Goal: Task Accomplishment & Management: Manage account settings

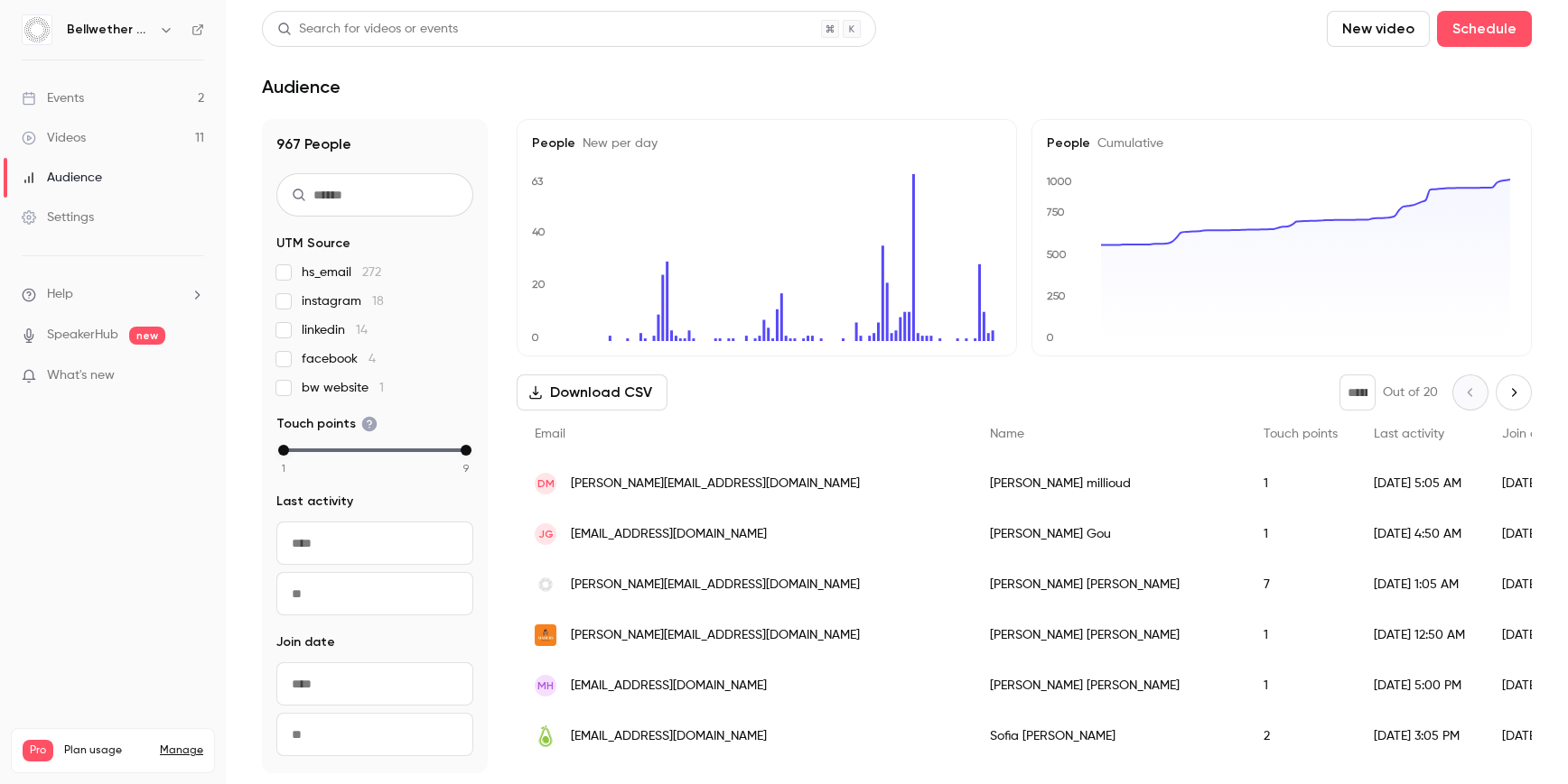
click at [125, 97] on link "Events 2" at bounding box center [112, 99] width 226 height 40
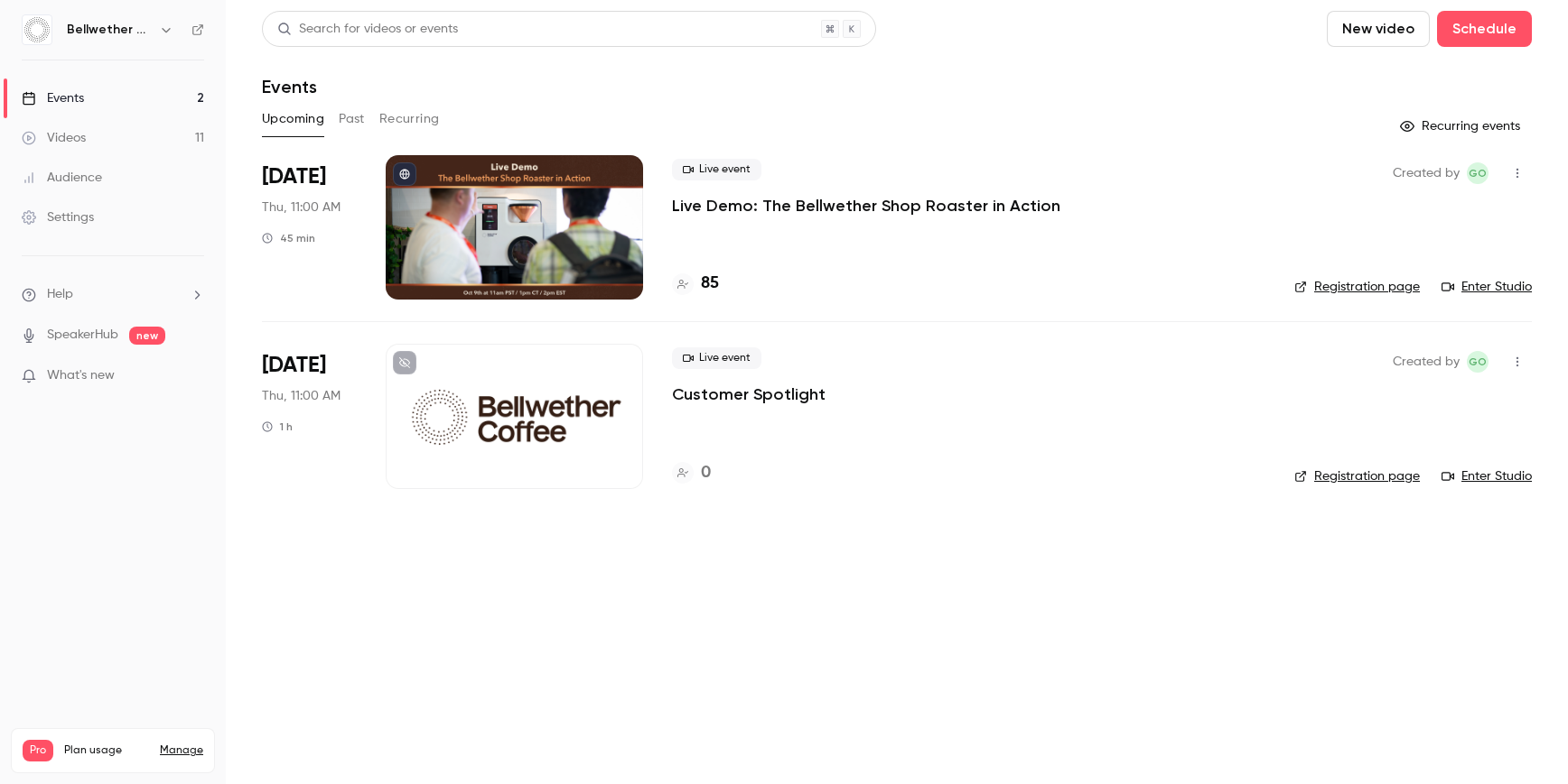
click at [928, 210] on p "Live Demo: The Bellwether Shop Roaster in Action" at bounding box center [866, 206] width 389 height 22
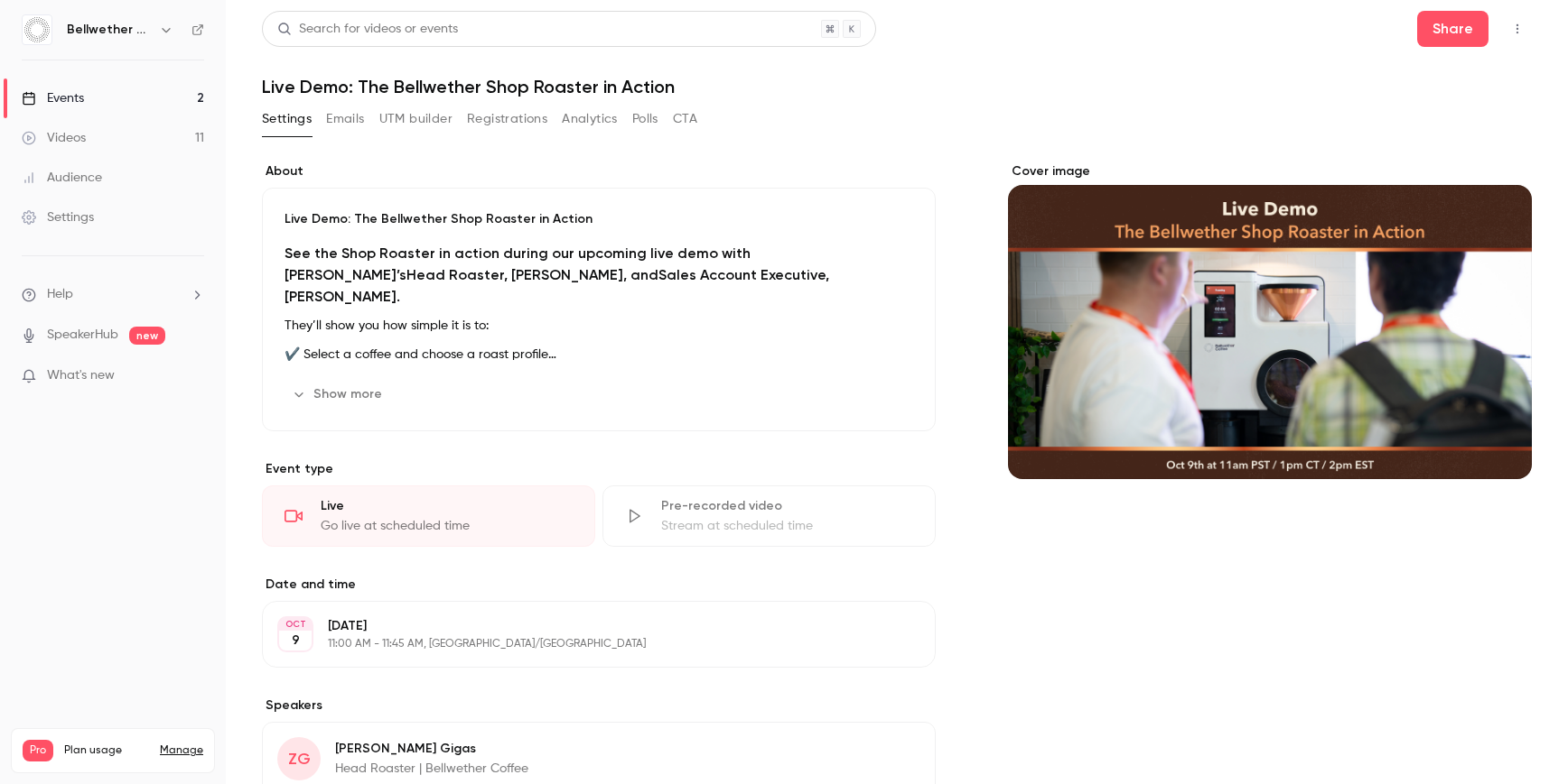
click at [516, 113] on button "Registrations" at bounding box center [506, 120] width 81 height 29
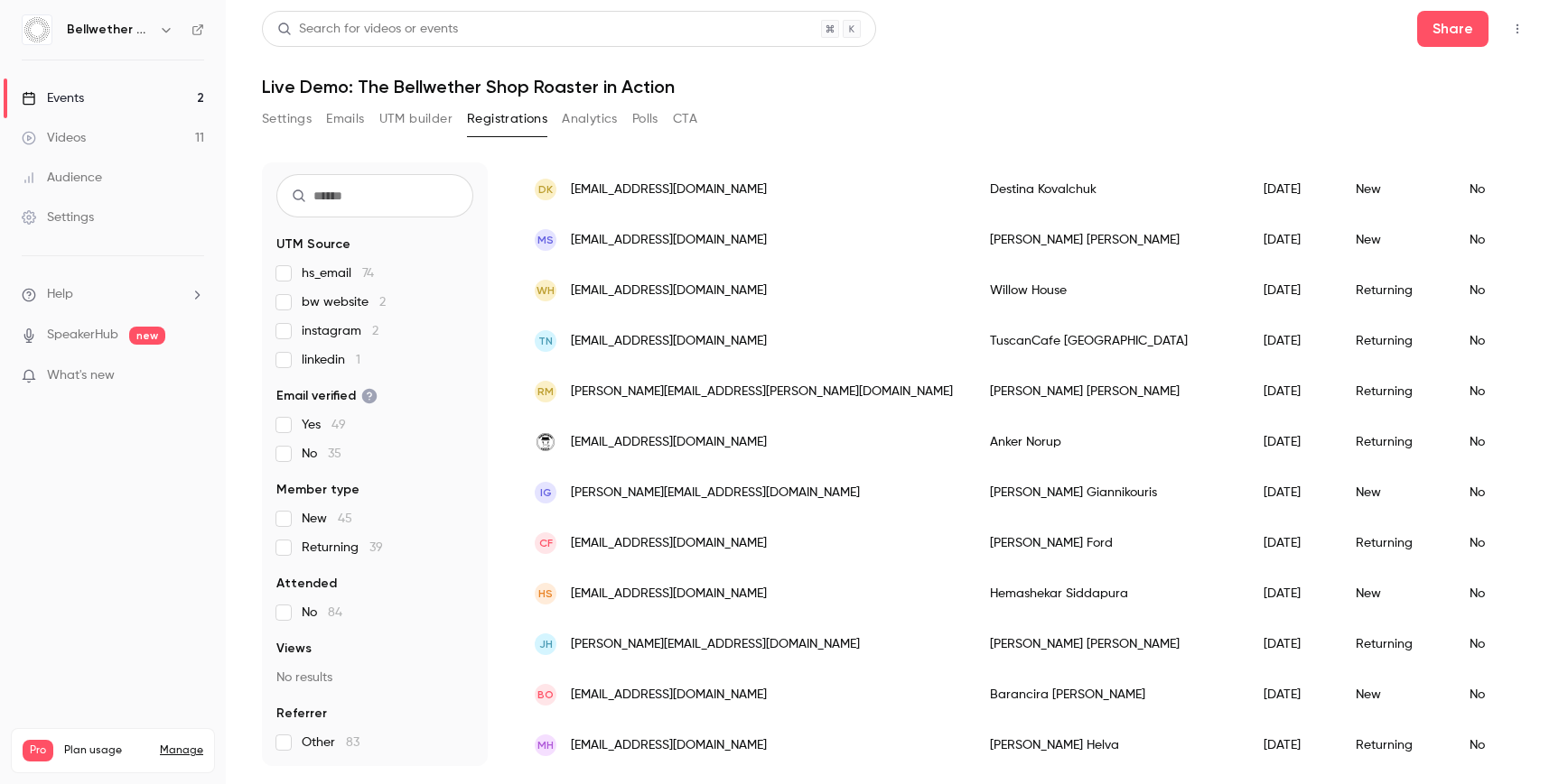
scroll to position [881, 0]
click at [335, 298] on span "bw website 2" at bounding box center [343, 302] width 84 height 18
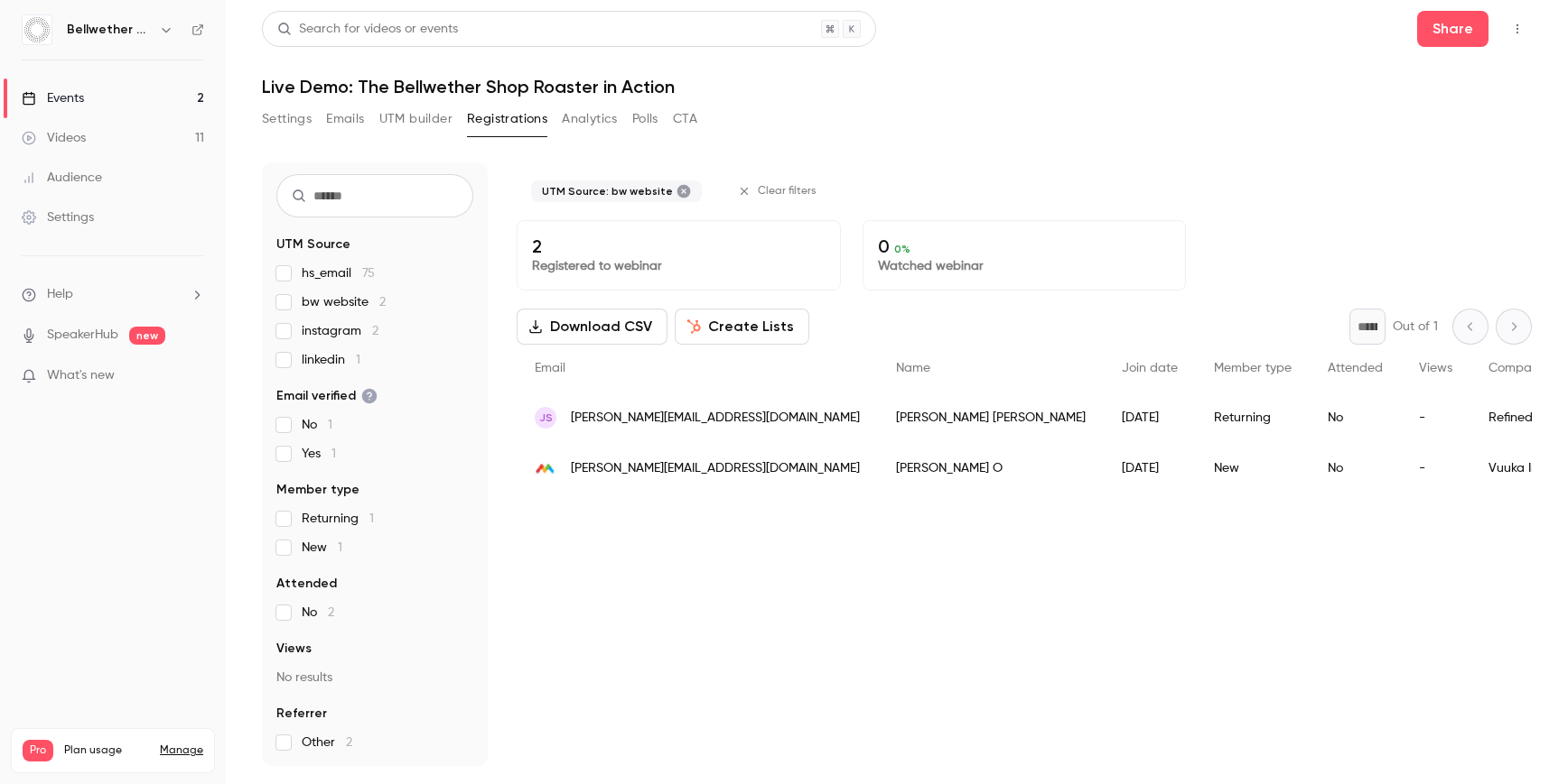
scroll to position [0, 0]
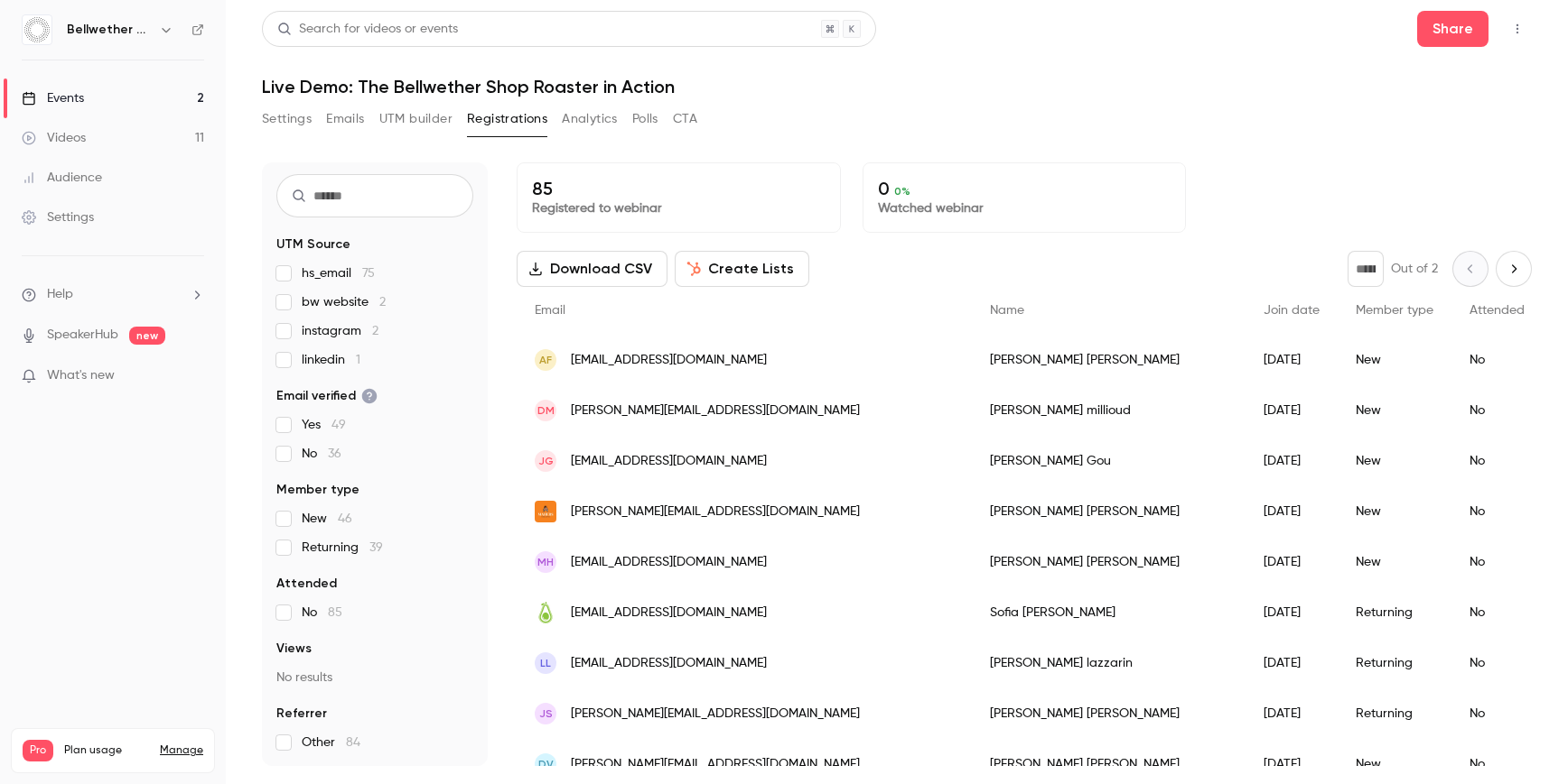
click at [306, 306] on span "bw website 2" at bounding box center [343, 302] width 84 height 18
click at [304, 331] on span "instagram 2" at bounding box center [340, 331] width 77 height 18
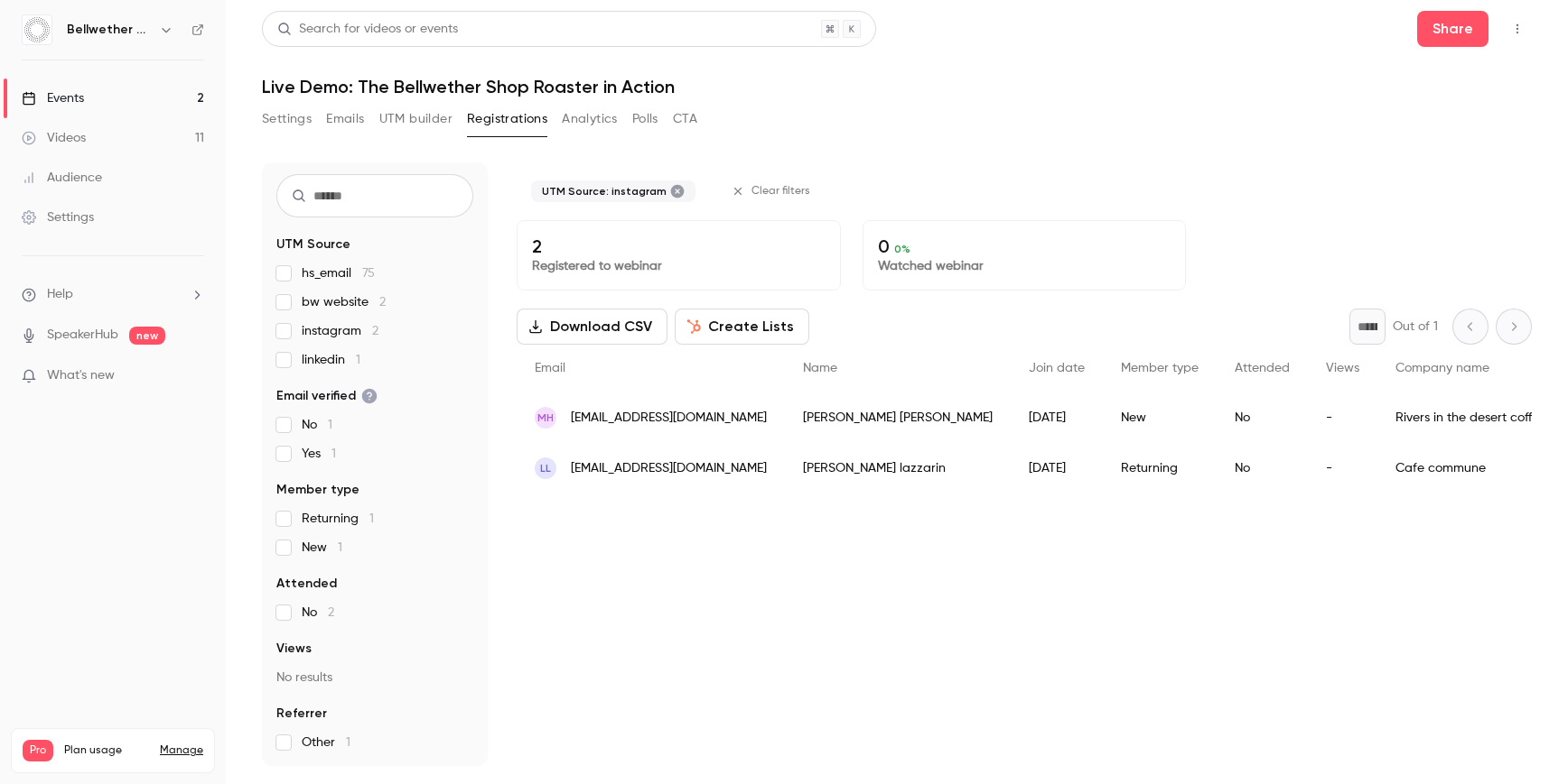
click at [308, 335] on span "instagram 2" at bounding box center [340, 331] width 77 height 18
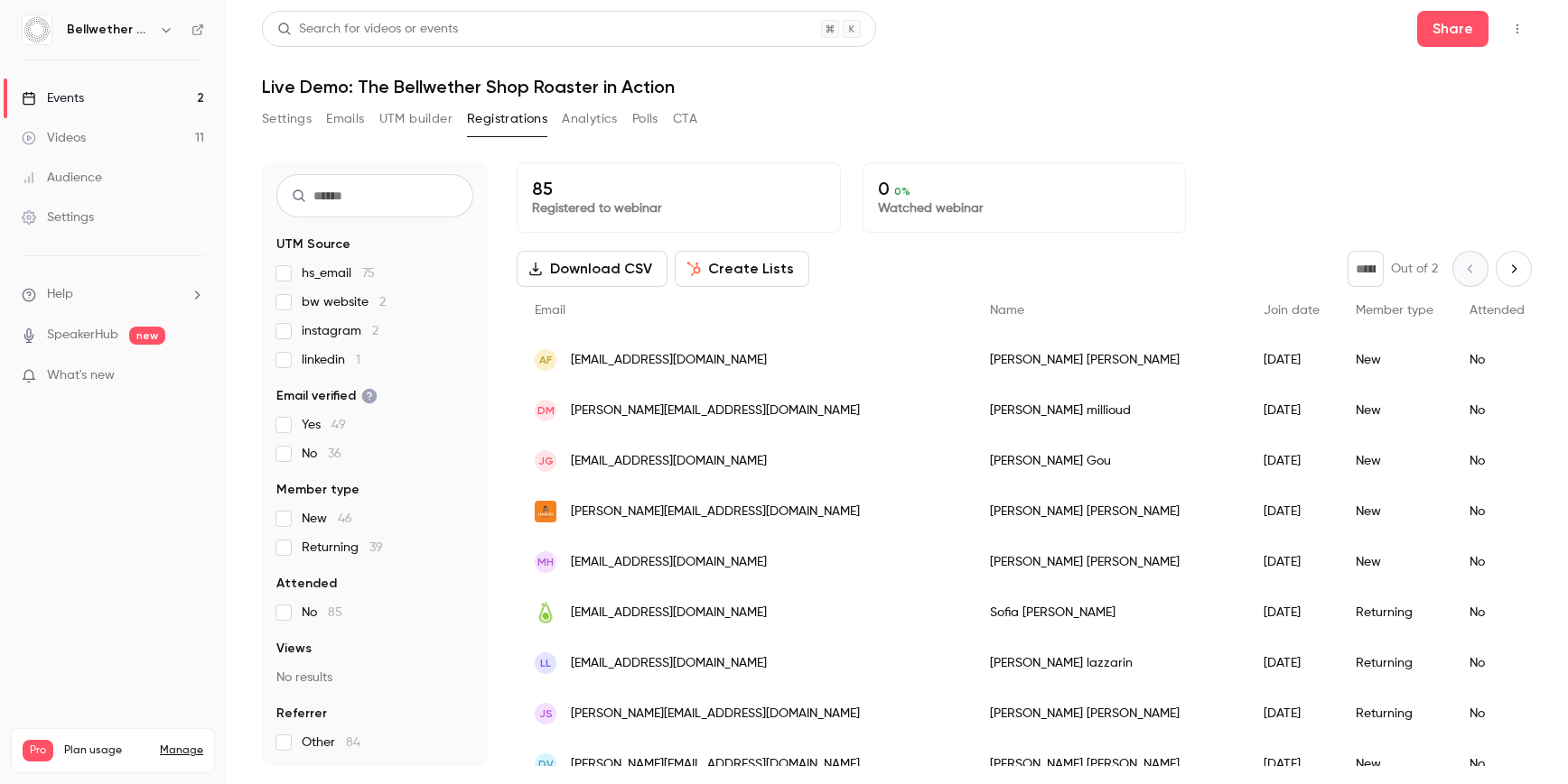
click at [313, 359] on span "linkedin 1" at bounding box center [331, 360] width 59 height 18
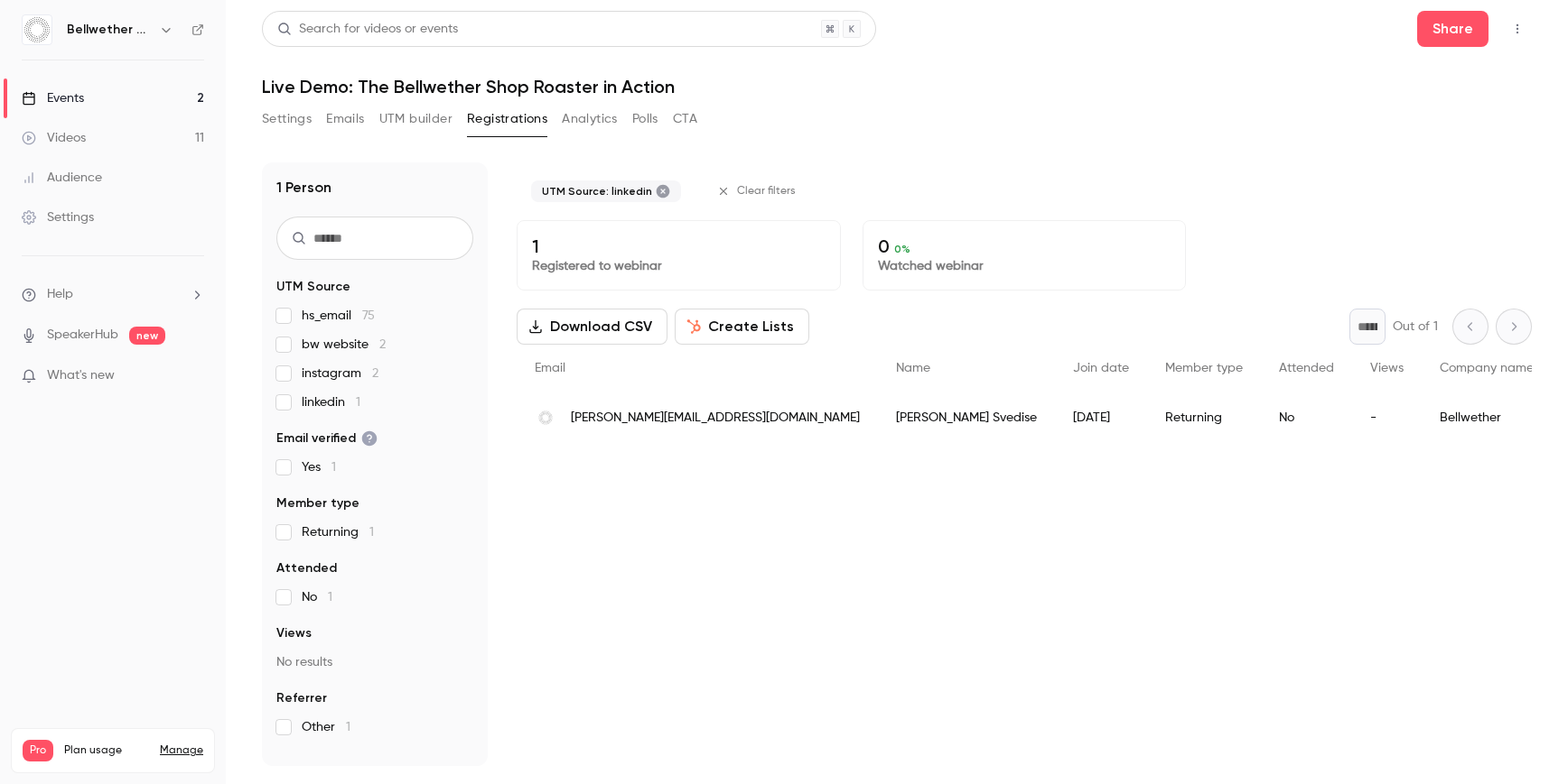
click at [313, 359] on div "hs_email 75 bw website 2 instagram 2 linkedin 1" at bounding box center [374, 359] width 197 height 105
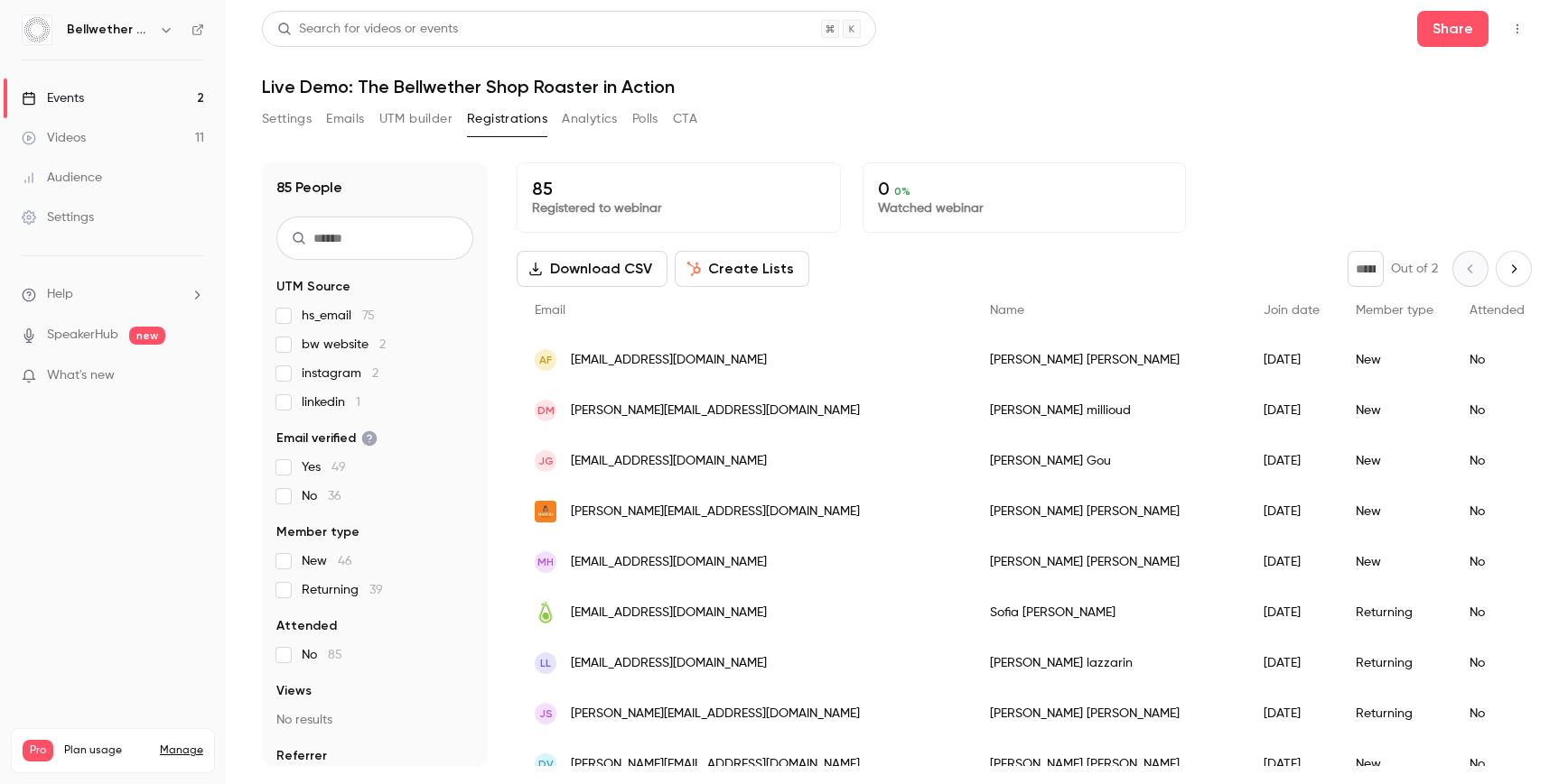
click at [341, 318] on span "hs_email 75" at bounding box center [338, 316] width 73 height 18
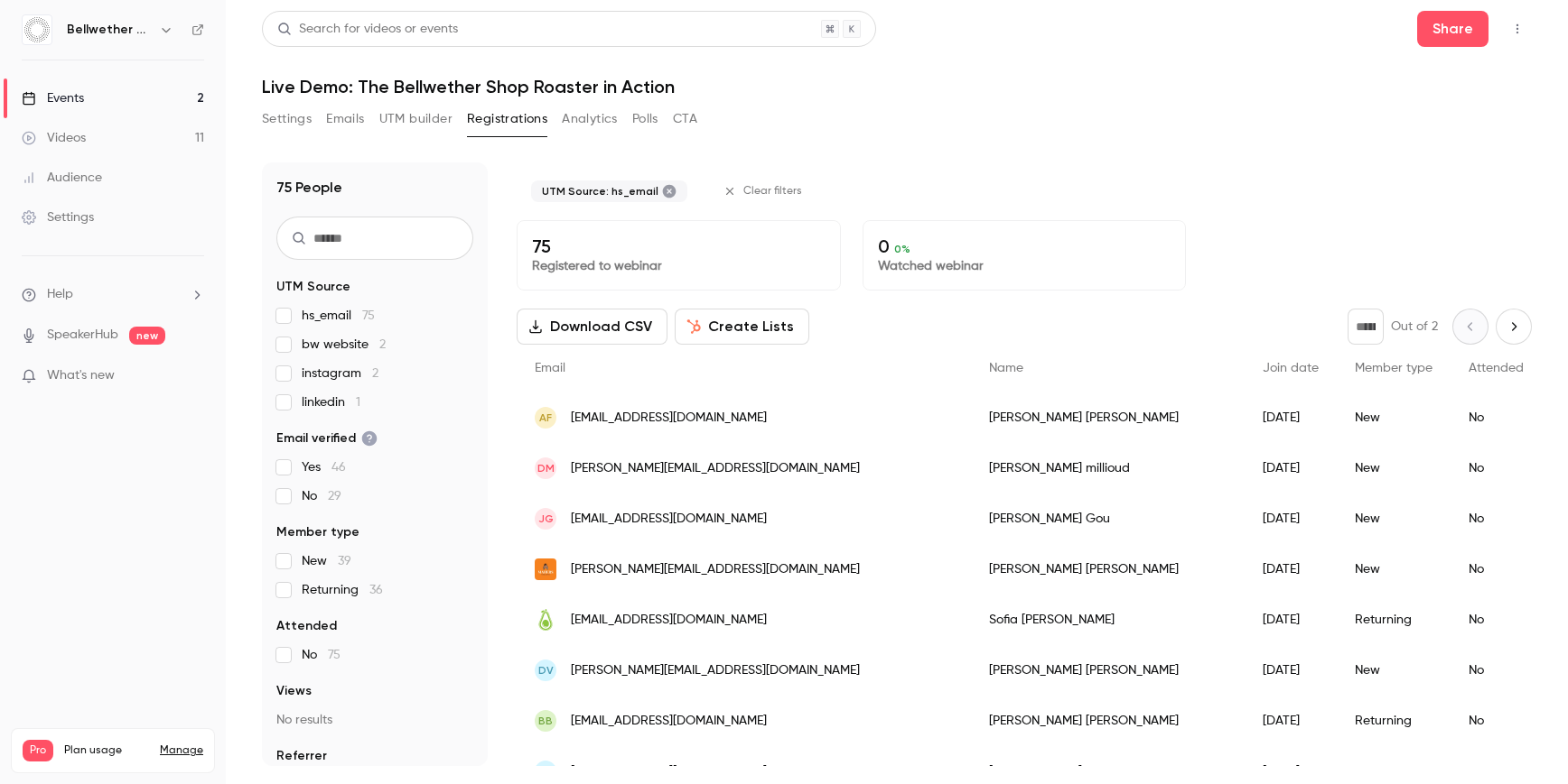
click at [341, 316] on span "hs_email 75" at bounding box center [338, 316] width 73 height 18
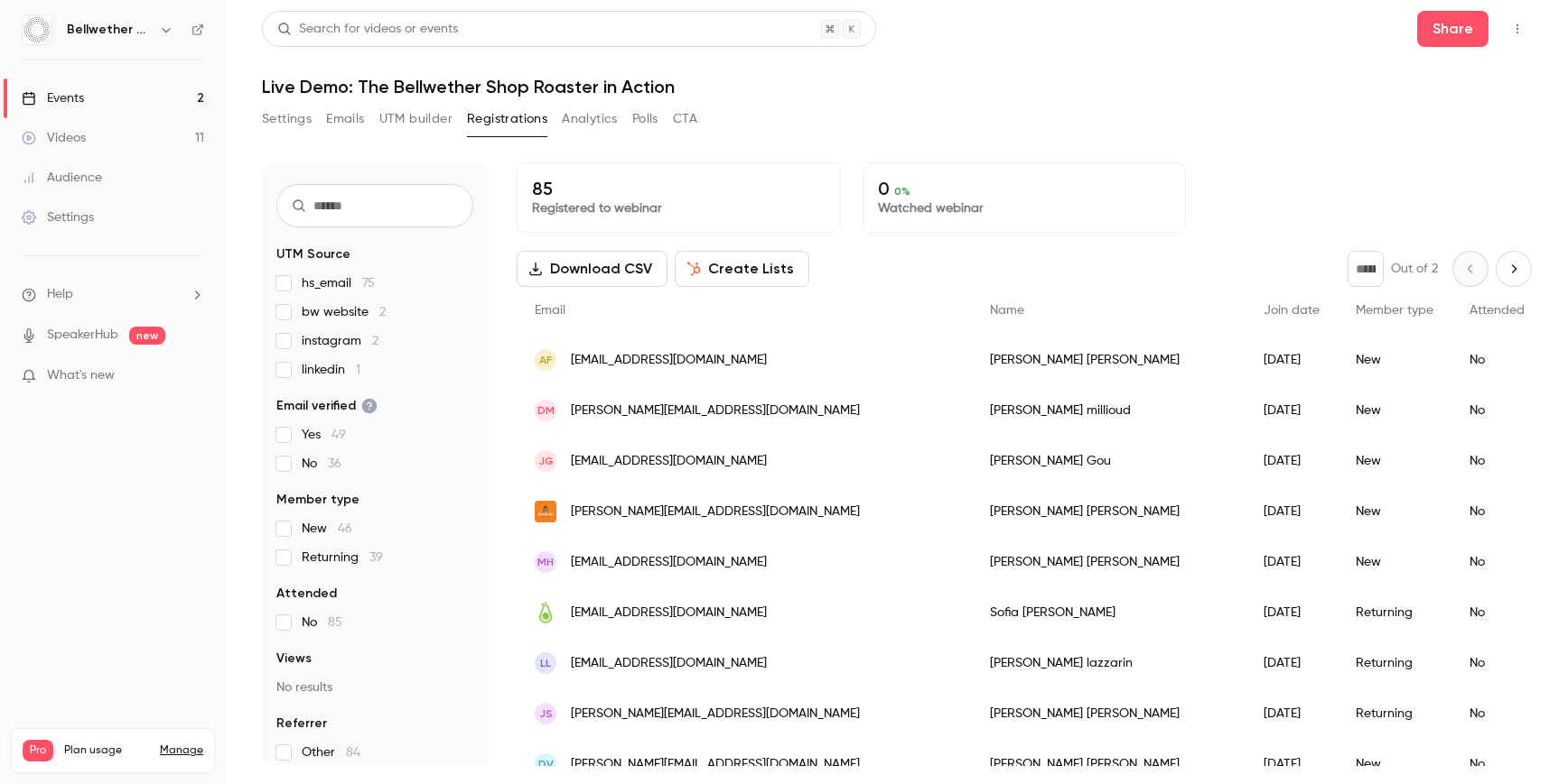
scroll to position [43, 0]
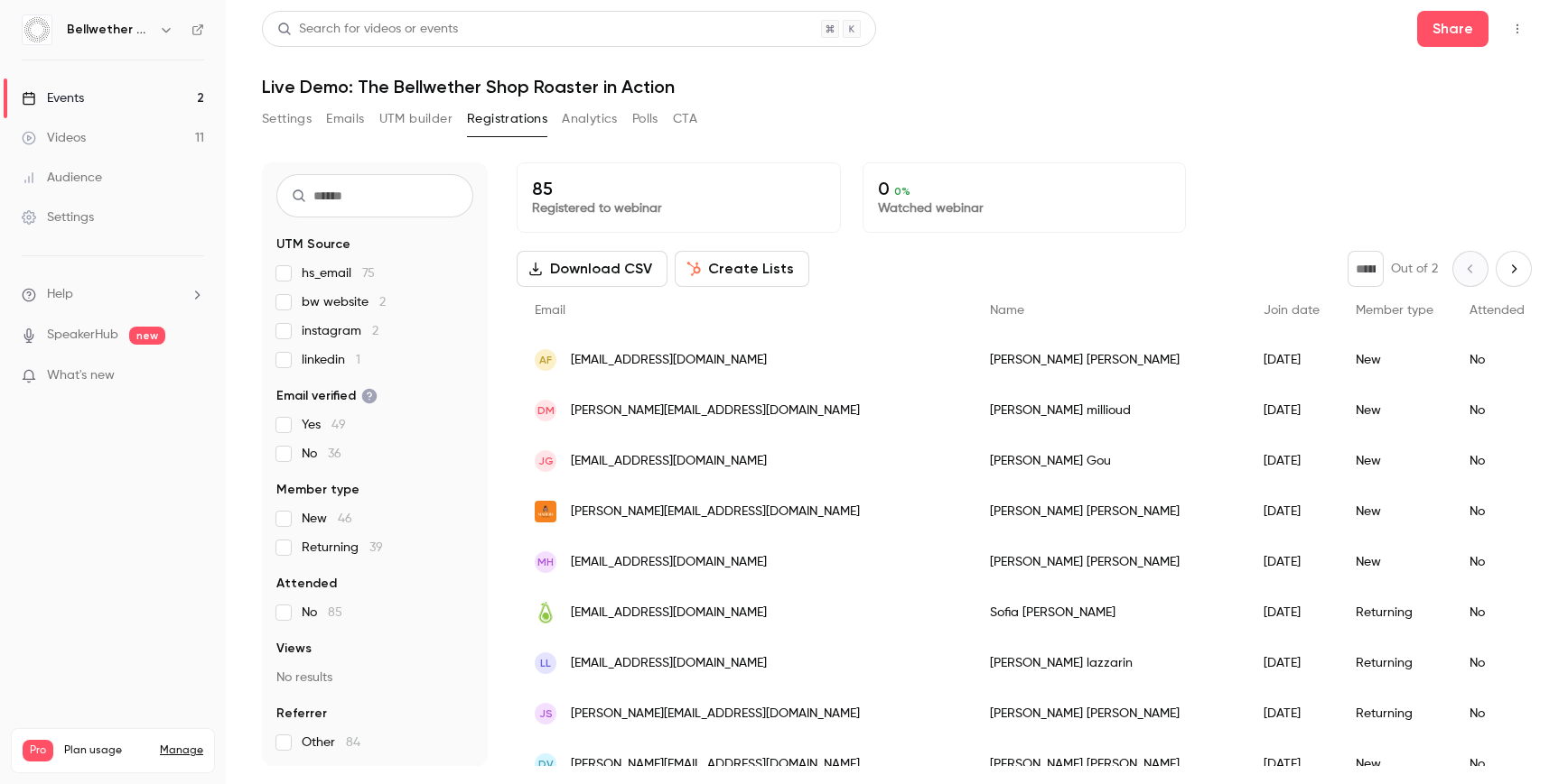
click at [77, 90] on div "Events" at bounding box center [53, 99] width 63 height 18
